Goal: Transaction & Acquisition: Purchase product/service

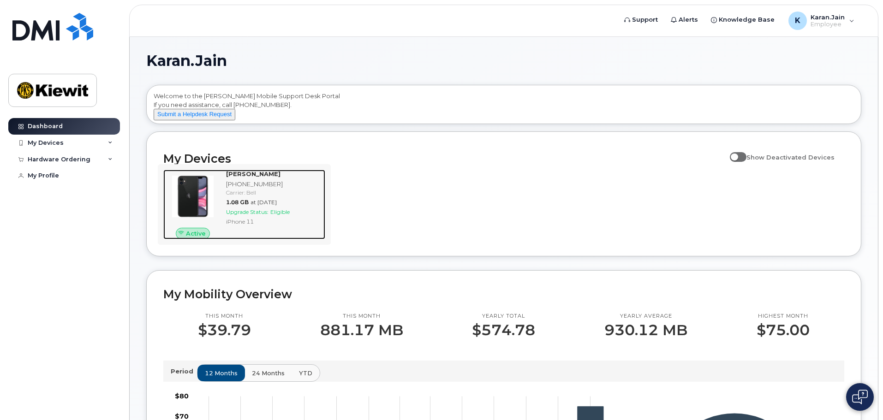
click at [254, 205] on div "Karan Jain 604-679-2307 Carrier: Bell 1.08 GB at Aug 01, 2025 Upgrade Status: E…" at bounding box center [273, 205] width 103 height 70
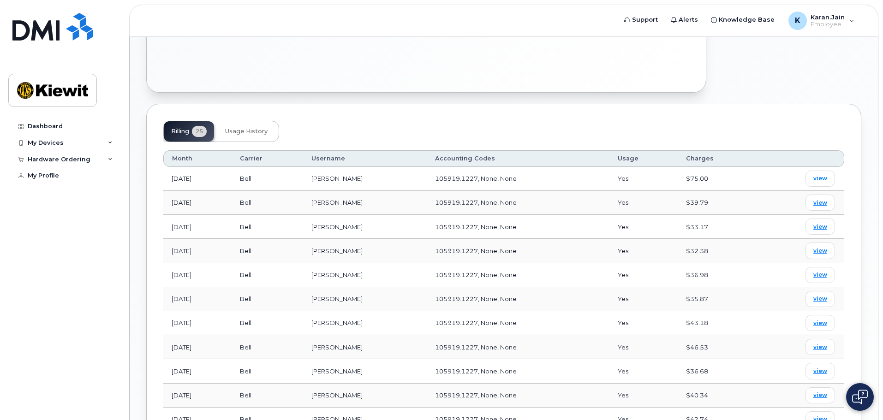
scroll to position [462, 0]
click at [79, 138] on div "My Devices" at bounding box center [64, 143] width 112 height 17
click at [75, 212] on div "Hardware Ordering" at bounding box center [64, 209] width 112 height 17
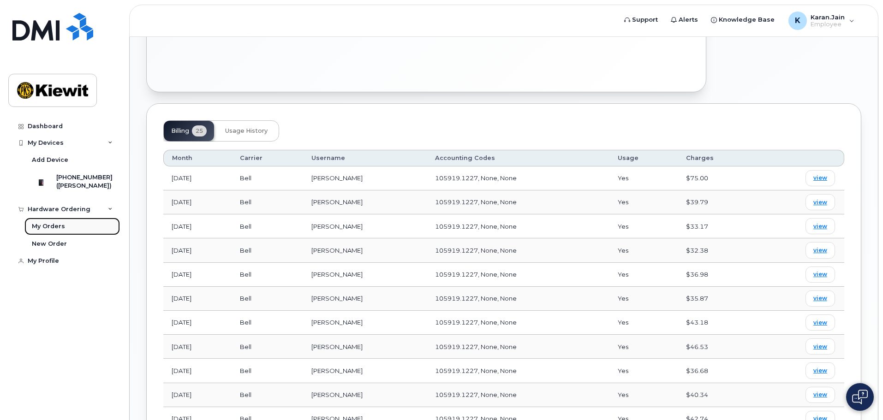
click at [52, 231] on div "My Orders" at bounding box center [48, 226] width 33 height 8
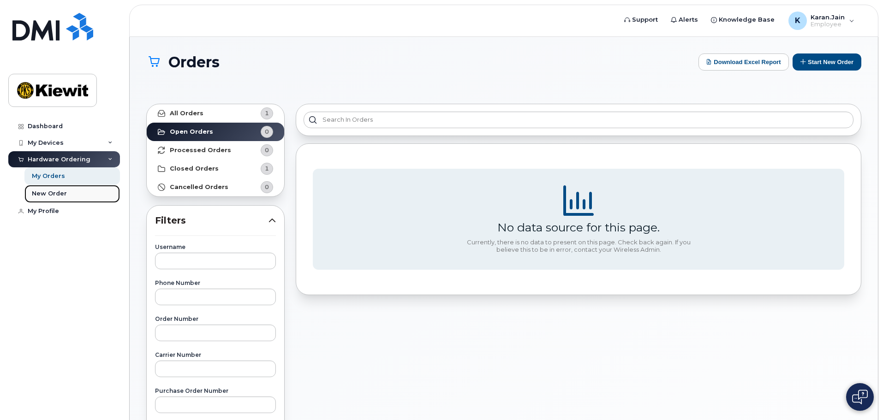
click at [72, 192] on link "New Order" at bounding box center [72, 194] width 96 height 18
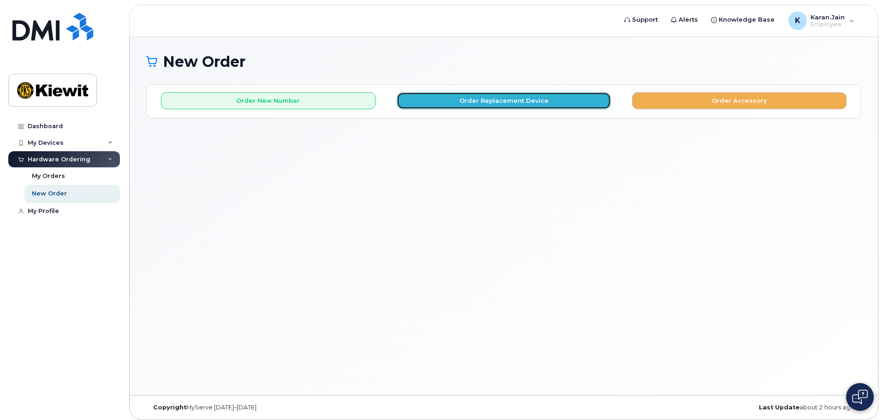
click at [462, 100] on button "Order Replacement Device" at bounding box center [504, 100] width 215 height 17
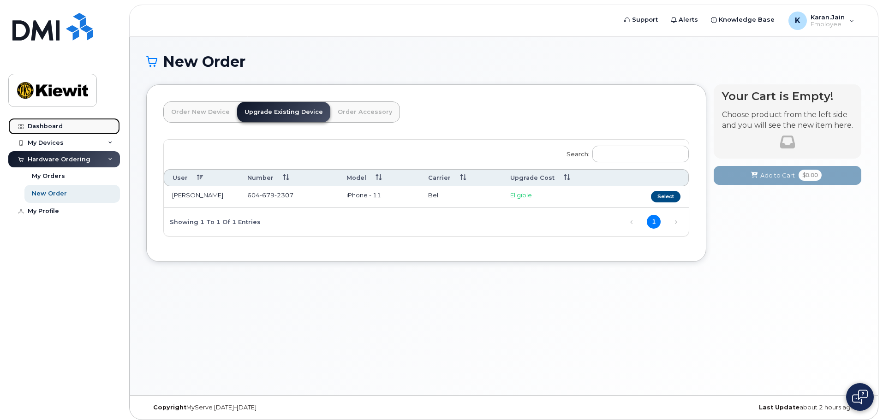
click at [56, 126] on div "Dashboard" at bounding box center [45, 126] width 35 height 7
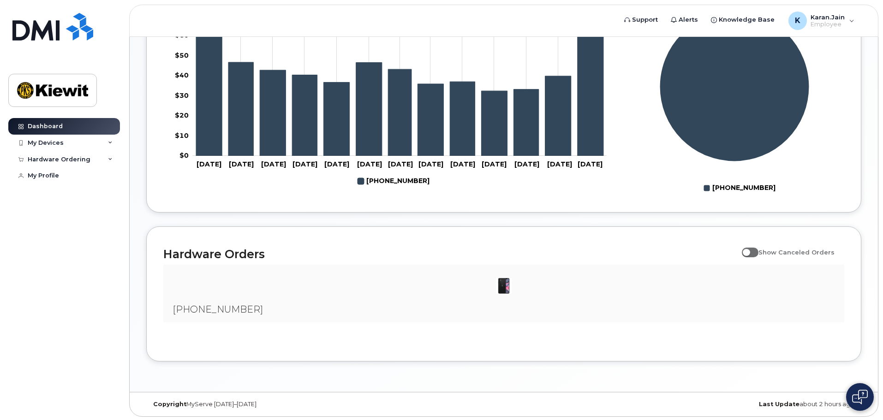
scroll to position [412, 0]
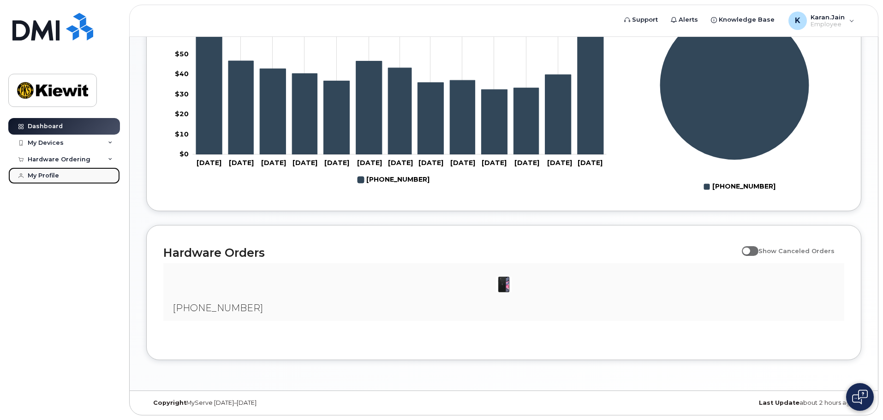
click at [46, 168] on link "My Profile" at bounding box center [64, 176] width 112 height 17
click at [60, 158] on div "Hardware Ordering" at bounding box center [59, 159] width 63 height 7
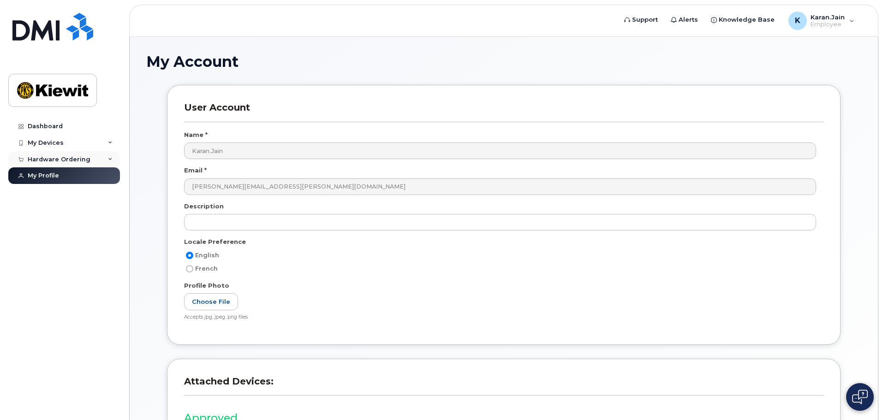
click at [70, 156] on div "Hardware Ordering" at bounding box center [59, 159] width 63 height 7
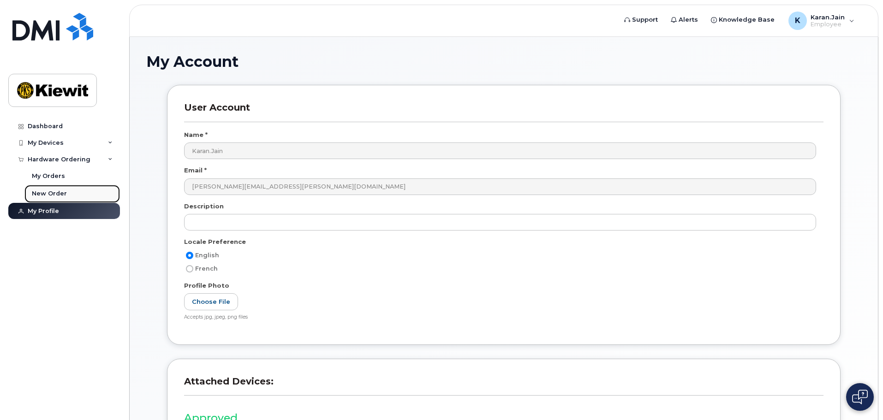
click at [55, 194] on div "New Order" at bounding box center [49, 194] width 35 height 8
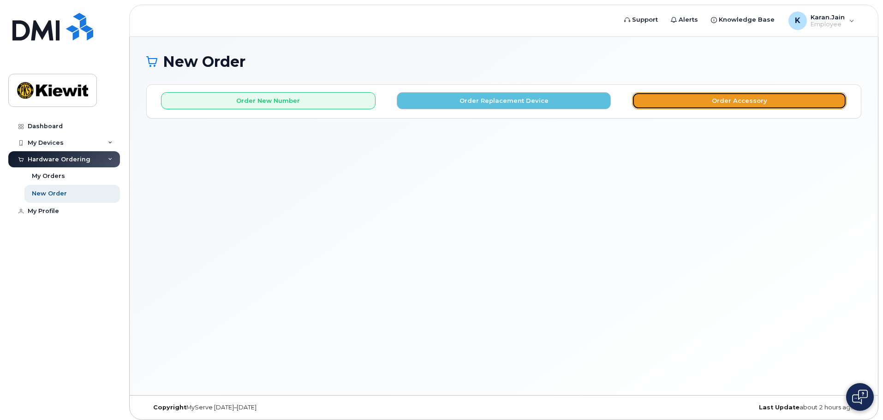
click at [710, 99] on button "Order Accessory" at bounding box center [739, 100] width 215 height 17
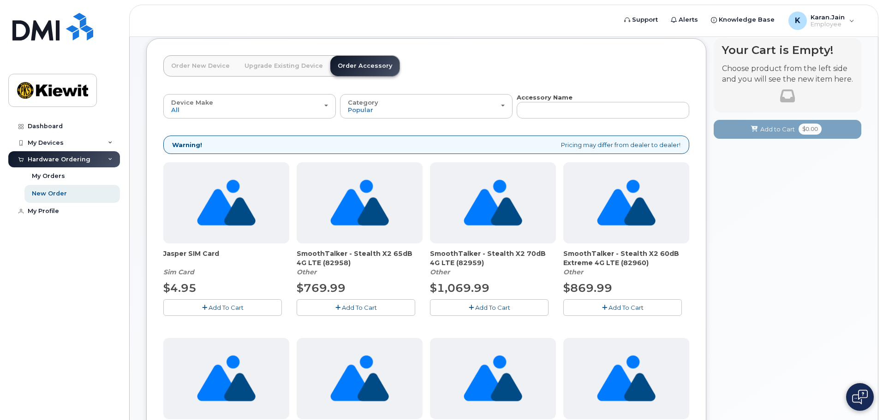
click at [209, 63] on link "Order New Device" at bounding box center [200, 66] width 73 height 20
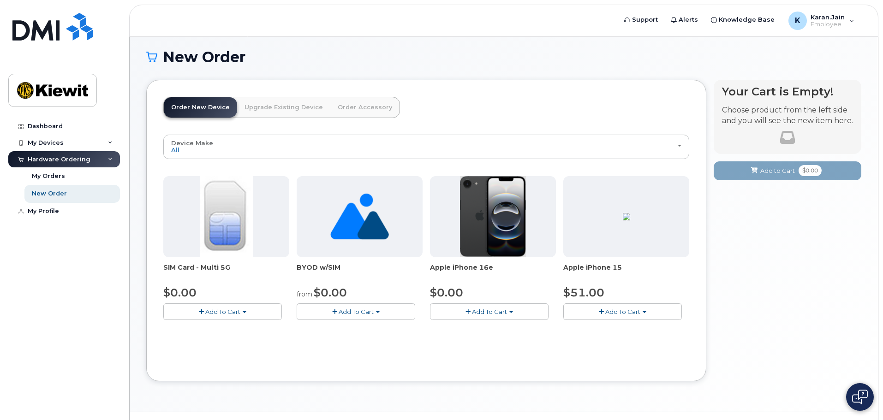
scroll to position [26, 0]
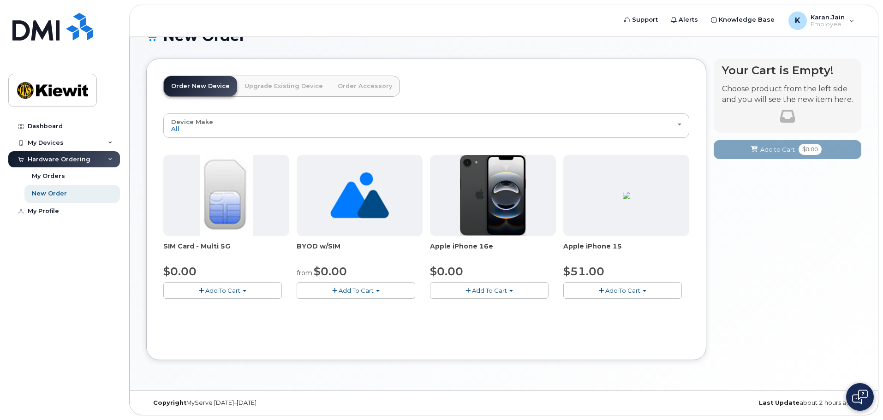
click at [498, 291] on span "Add To Cart" at bounding box center [489, 290] width 35 height 7
click at [468, 285] on button "Add To Cart" at bounding box center [489, 290] width 119 height 16
click at [465, 290] on button "Add To Cart" at bounding box center [489, 290] width 119 height 16
click at [503, 289] on span "Add To Cart" at bounding box center [489, 290] width 35 height 7
click at [509, 289] on button "Add To Cart" at bounding box center [489, 290] width 119 height 16
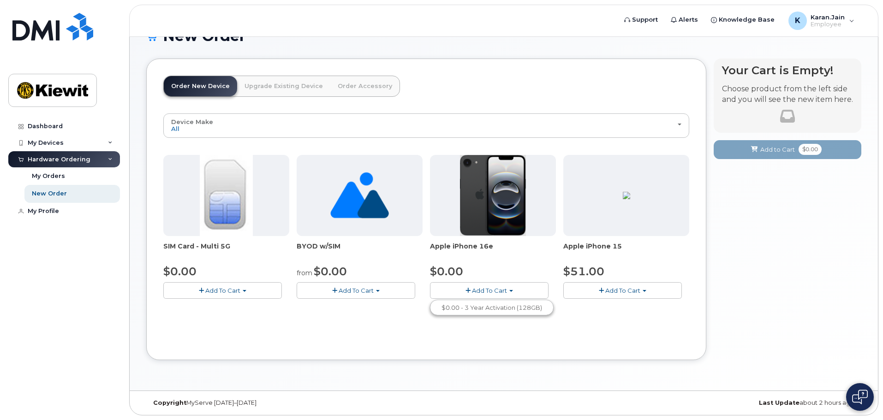
click at [509, 289] on button "Add To Cart" at bounding box center [489, 290] width 119 height 16
click at [459, 288] on button "Add To Cart" at bounding box center [489, 290] width 119 height 16
click at [473, 218] on img at bounding box center [493, 195] width 66 height 81
click at [448, 284] on button "Add To Cart" at bounding box center [489, 290] width 119 height 16
